Goal: Information Seeking & Learning: Understand process/instructions

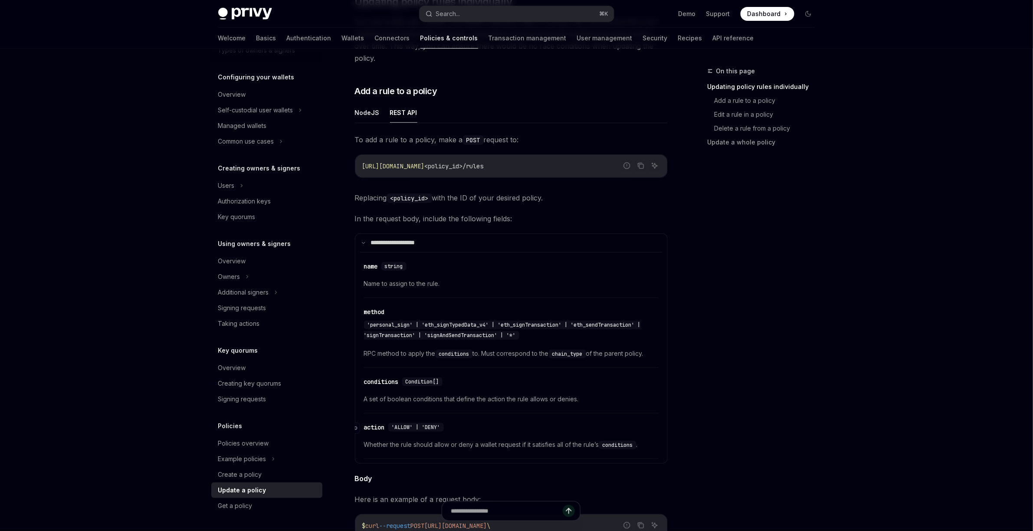
scroll to position [281, 0]
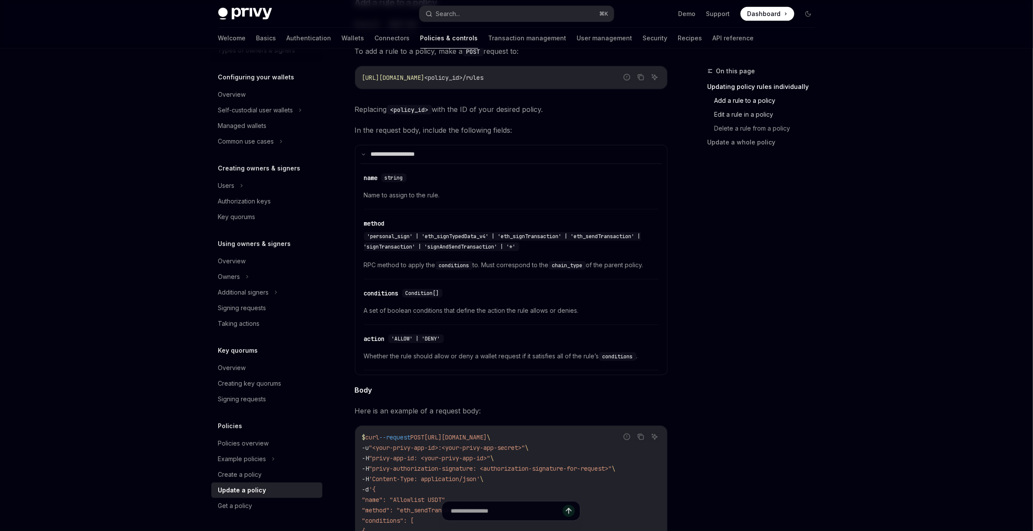
click at [737, 116] on link "Edit a rule in a policy" at bounding box center [768, 115] width 108 height 14
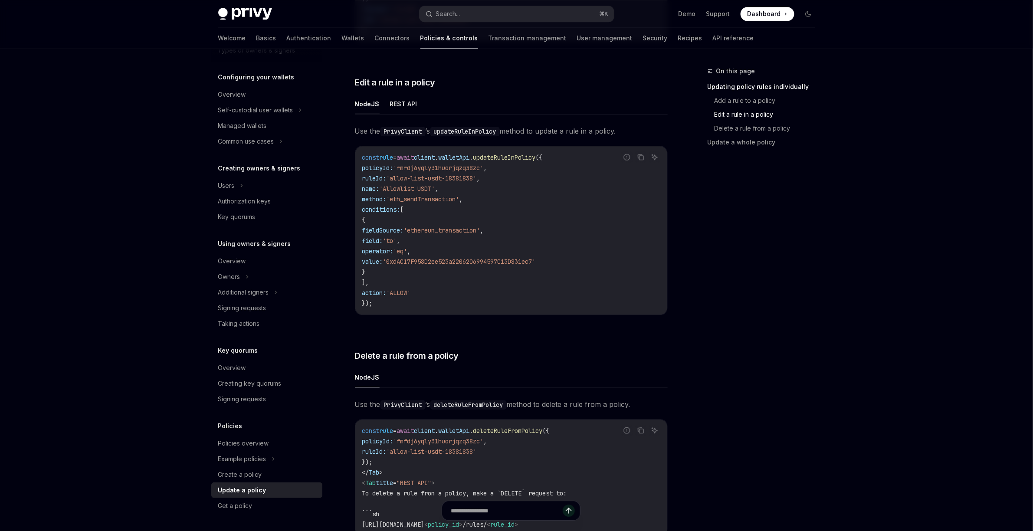
scroll to position [1208, 0]
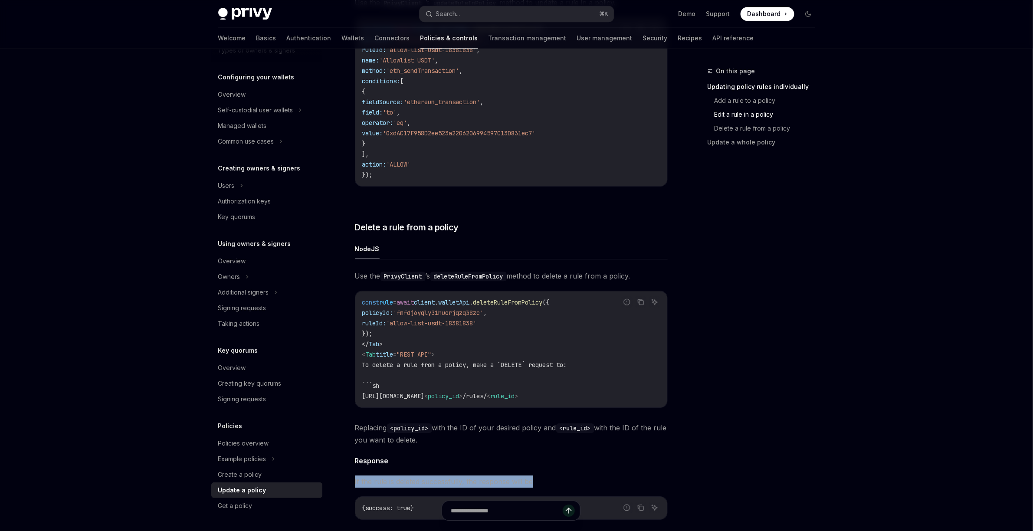
drag, startPoint x: 353, startPoint y: 469, endPoint x: 544, endPoint y: 472, distance: 190.9
click at [245, 292] on div "Additional signers" at bounding box center [243, 292] width 51 height 10
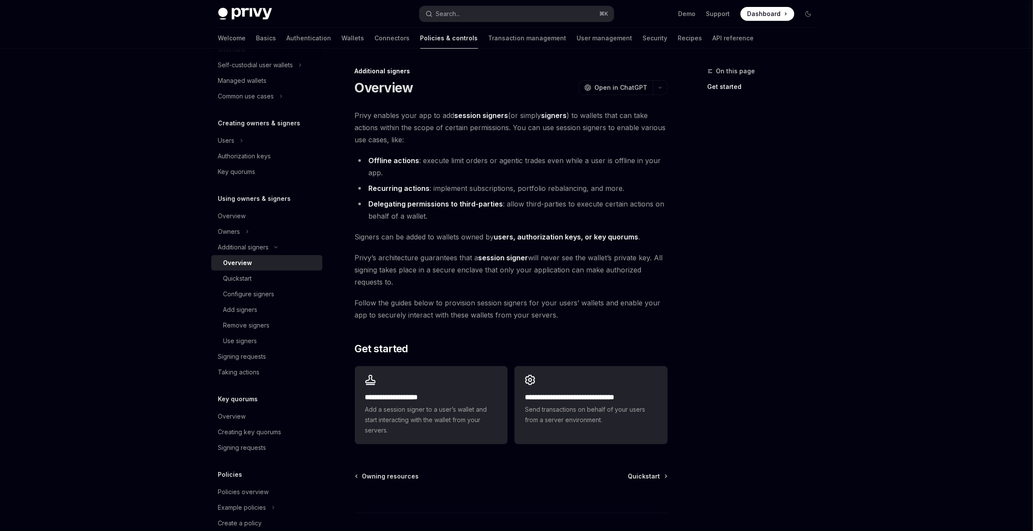
scroll to position [163, 0]
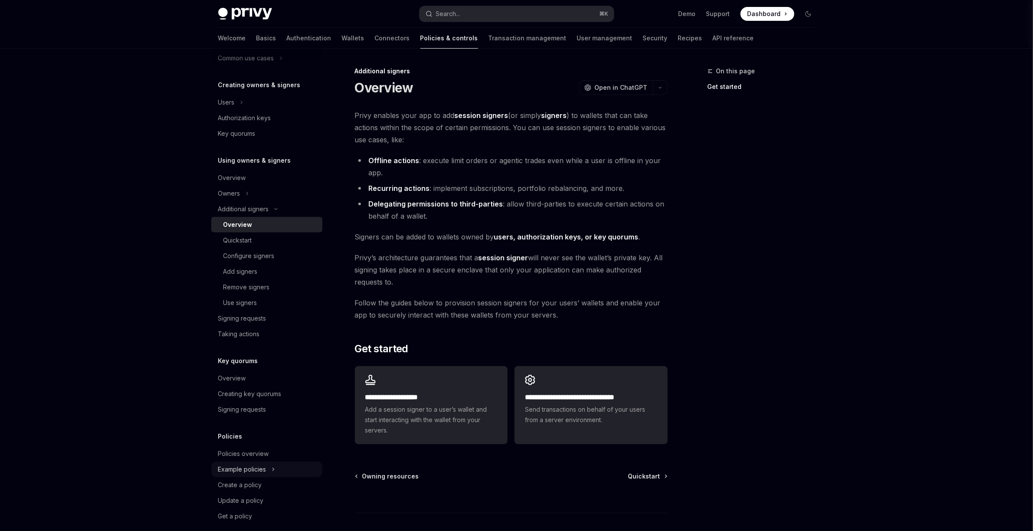
click at [239, 467] on div "Example policies" at bounding box center [242, 469] width 48 height 10
type textarea "*"
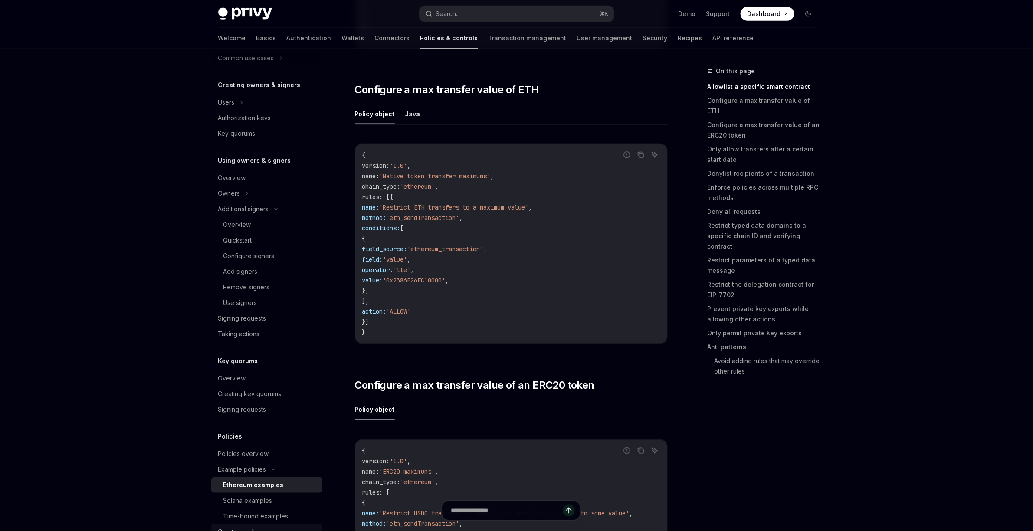
scroll to position [220, 0]
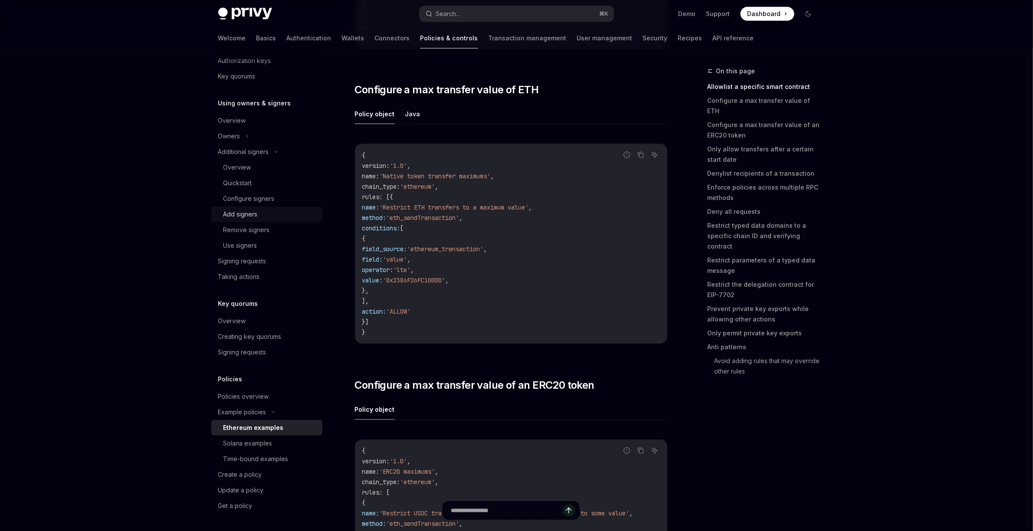
click at [245, 208] on link "Add signers" at bounding box center [266, 214] width 111 height 16
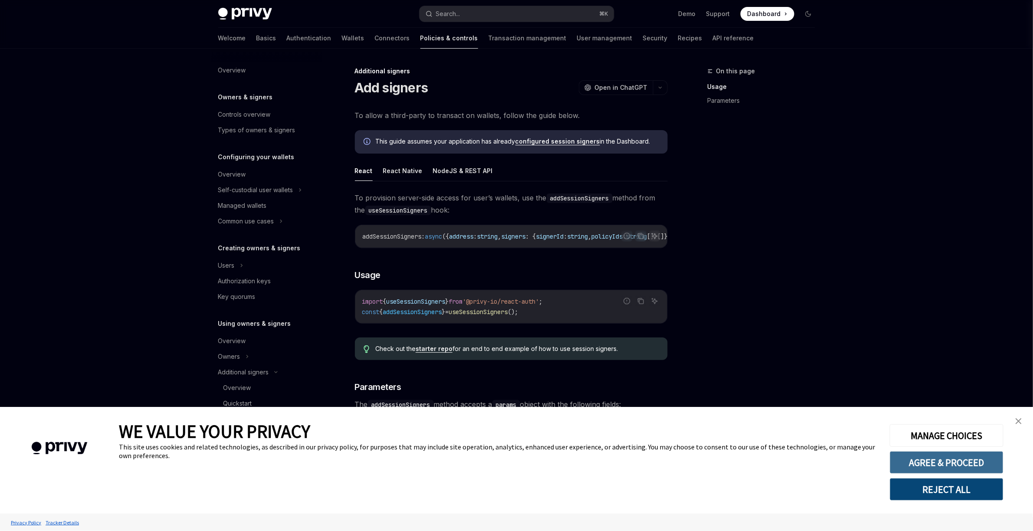
click at [909, 471] on button "AGREE & PROCEED" at bounding box center [946, 462] width 114 height 23
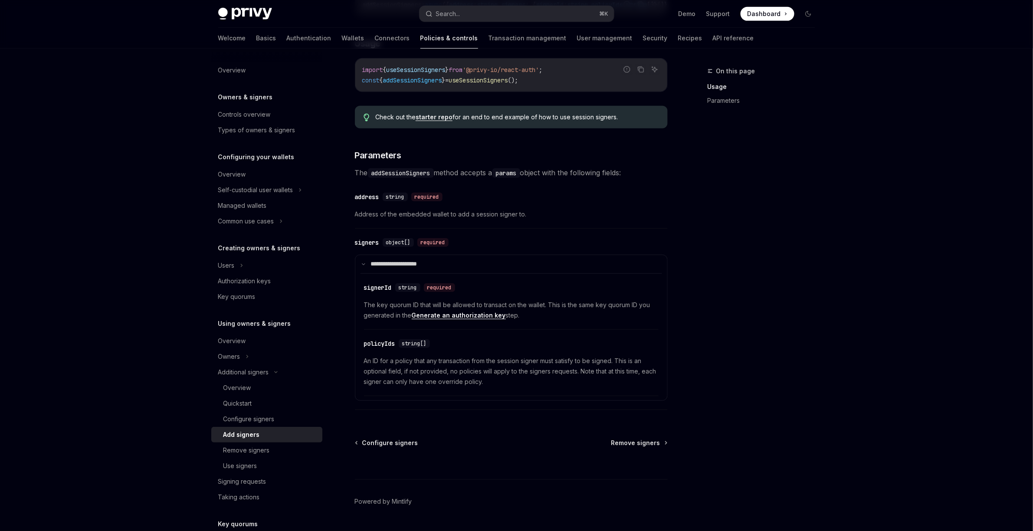
scroll to position [128, 0]
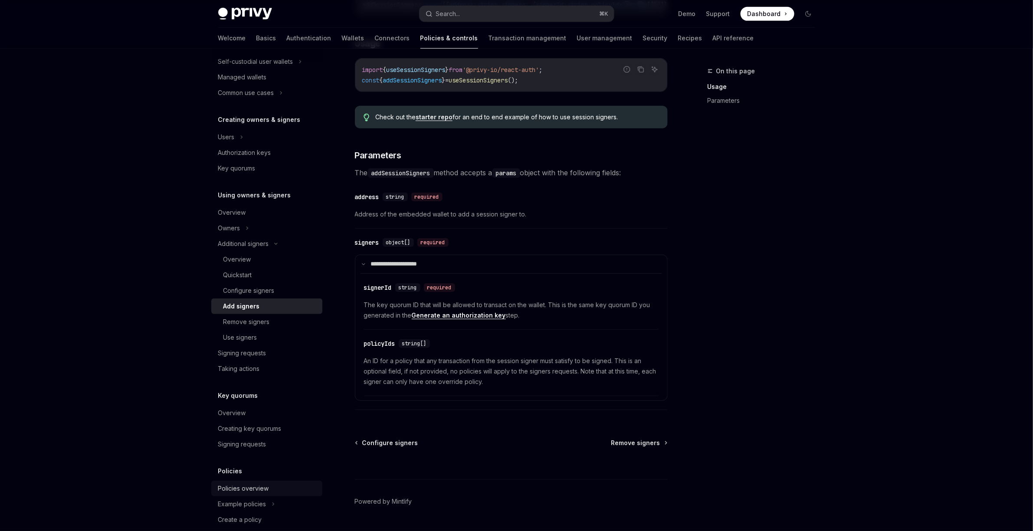
click at [235, 488] on div "Policies overview" at bounding box center [243, 488] width 51 height 10
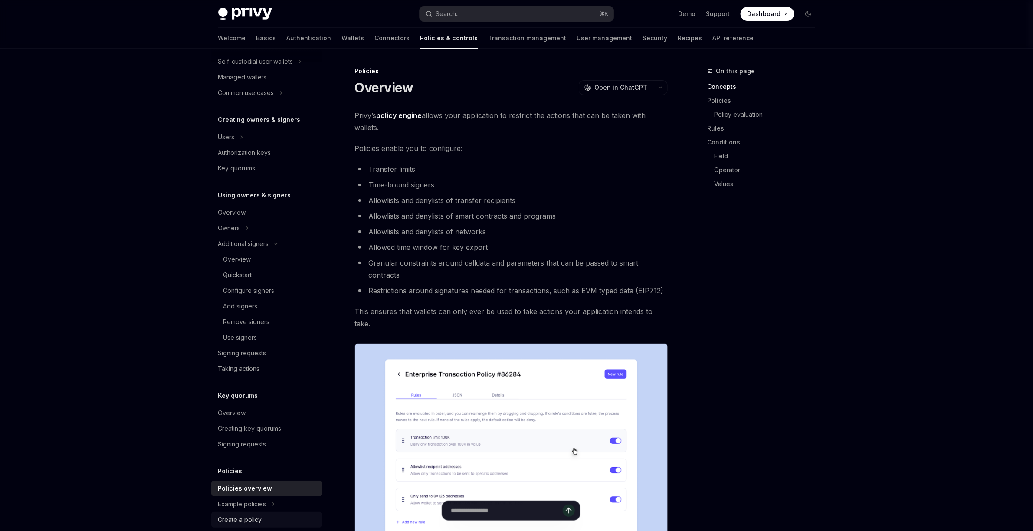
click at [240, 521] on div "Create a policy" at bounding box center [240, 519] width 44 height 10
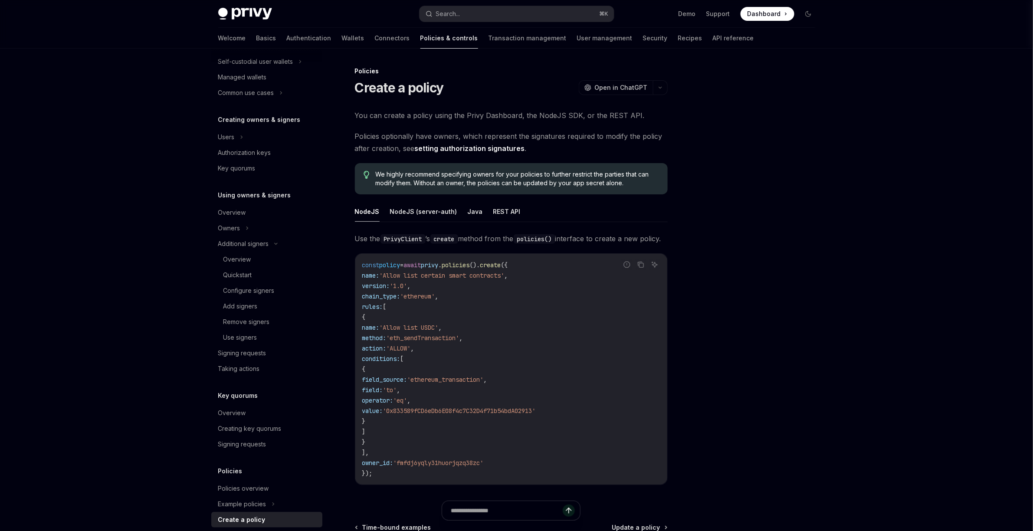
click at [382, 467] on span "owner_id:" at bounding box center [377, 463] width 31 height 8
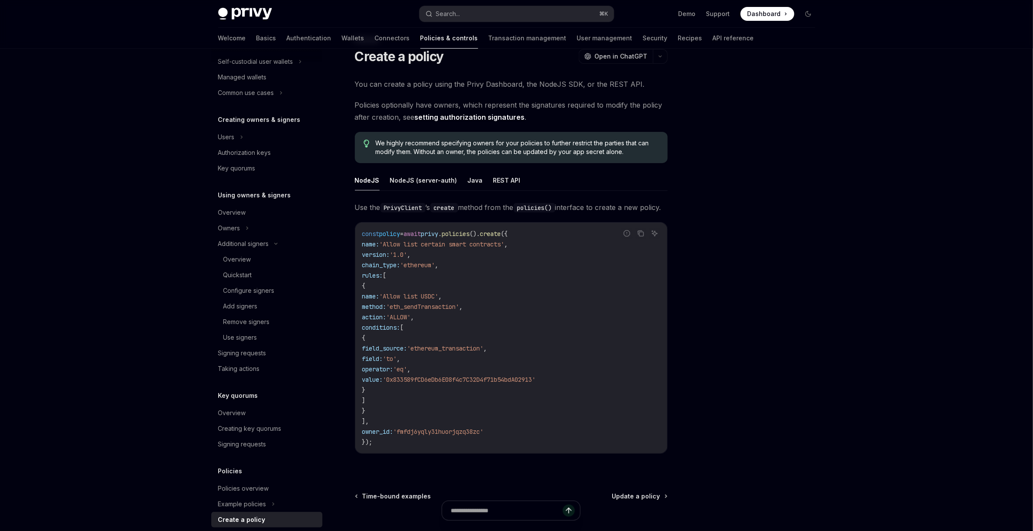
click at [382, 435] on span "owner_id:" at bounding box center [377, 432] width 31 height 8
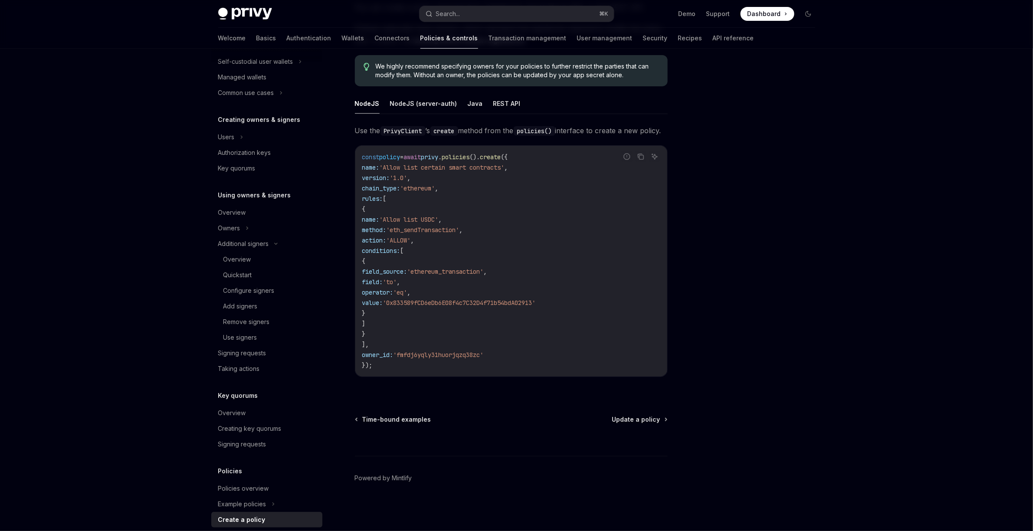
scroll to position [0, 0]
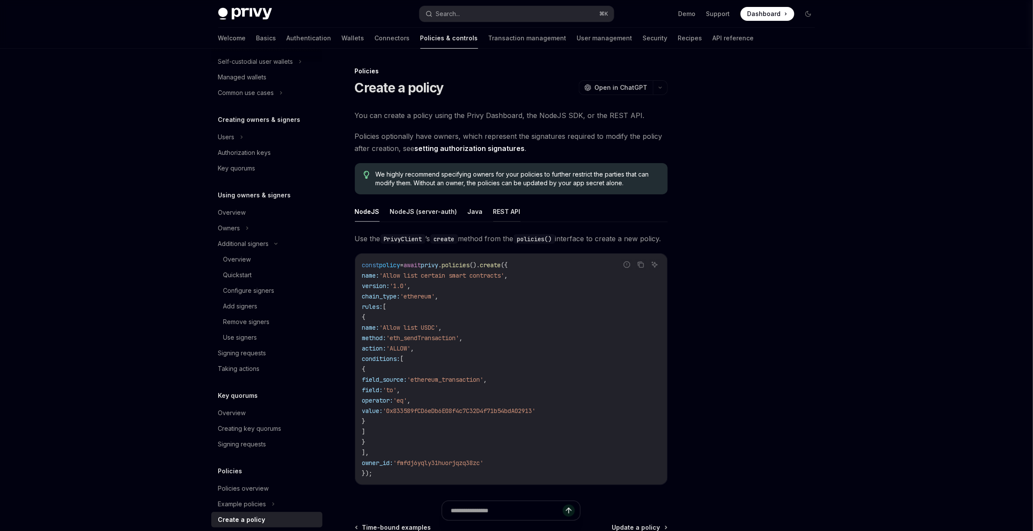
click at [496, 215] on button "REST API" at bounding box center [506, 211] width 27 height 20
type textarea "*"
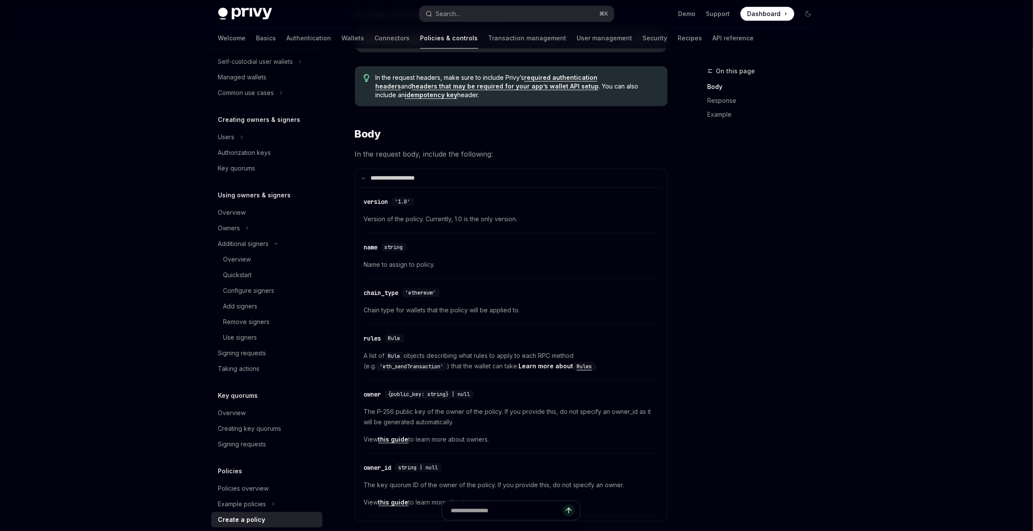
scroll to position [276, 0]
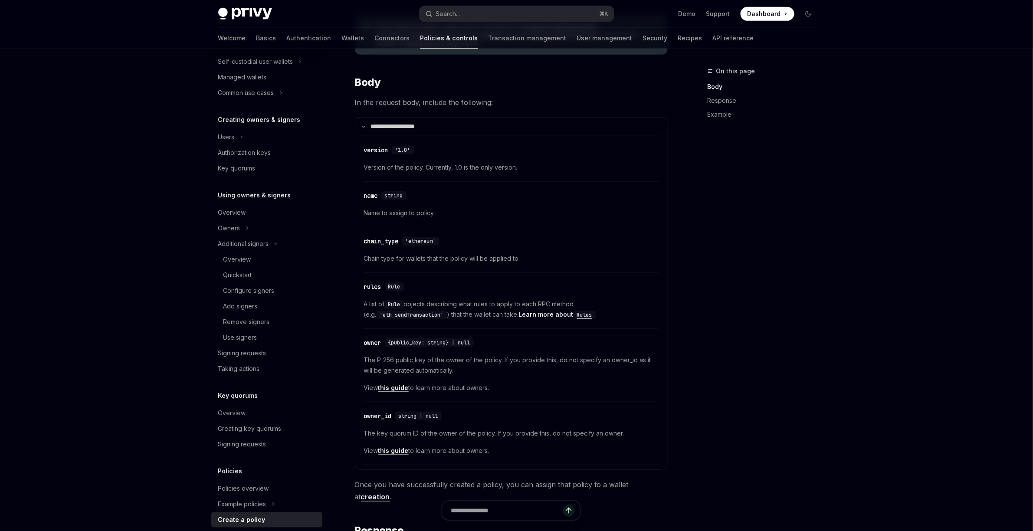
click at [421, 449] on span "View this guide to learn more about owners." at bounding box center [511, 450] width 294 height 10
click at [487, 447] on span "View this guide to learn more about owners." at bounding box center [511, 450] width 294 height 10
drag, startPoint x: 536, startPoint y: 450, endPoint x: 362, endPoint y: 415, distance: 177.8
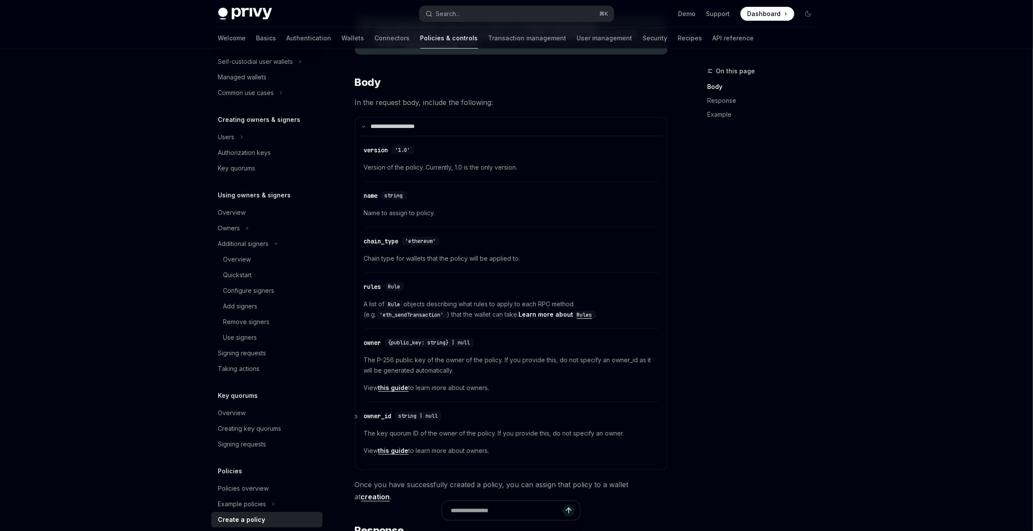
click at [364, 415] on div "​ owner_id string | null The key quorum ID of the owner of the policy. If you p…" at bounding box center [511, 435] width 294 height 59
click at [362, 415] on link "​" at bounding box center [356, 416] width 15 height 17
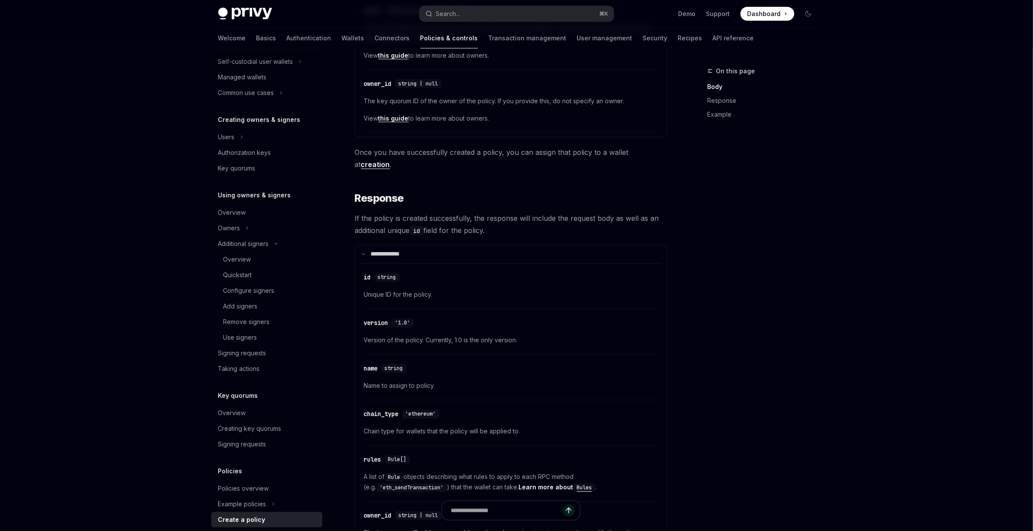
scroll to position [628, 0]
